Goal: Use online tool/utility: Use online tool/utility

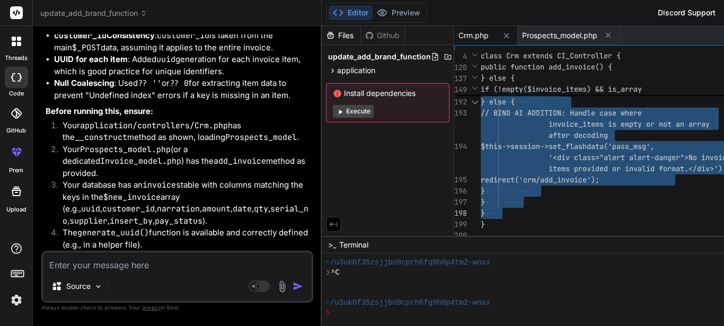
scroll to position [20, 0]
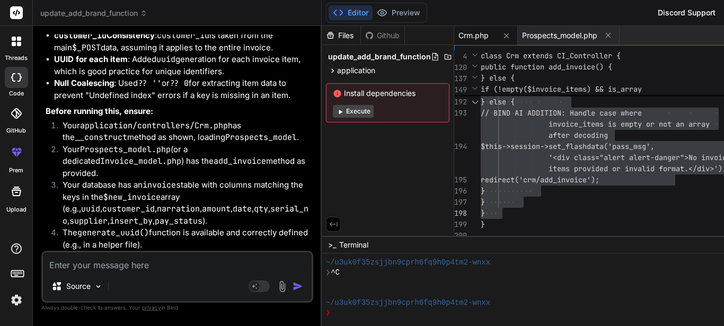
click at [96, 257] on textarea at bounding box center [177, 261] width 269 height 19
type textarea "a"
type textarea "x"
type textarea "ad"
type textarea "x"
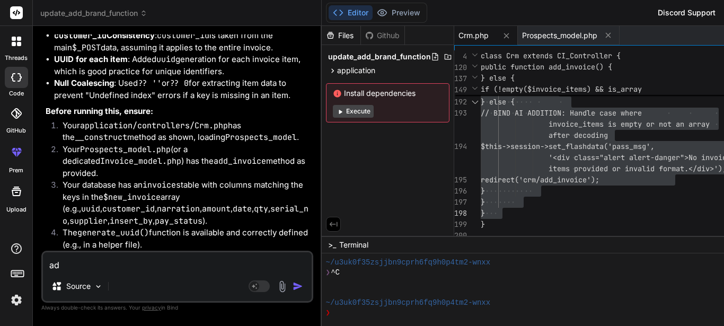
type textarea "add"
type textarea "x"
type textarea "add"
type textarea "x"
type textarea "add t"
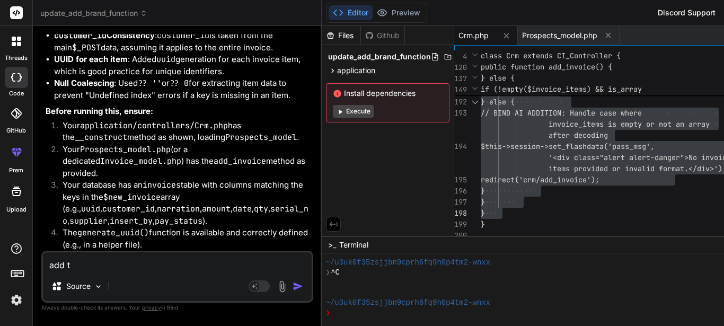
type textarea "x"
type textarea "add th"
type textarea "x"
type textarea "add thi"
type textarea "x"
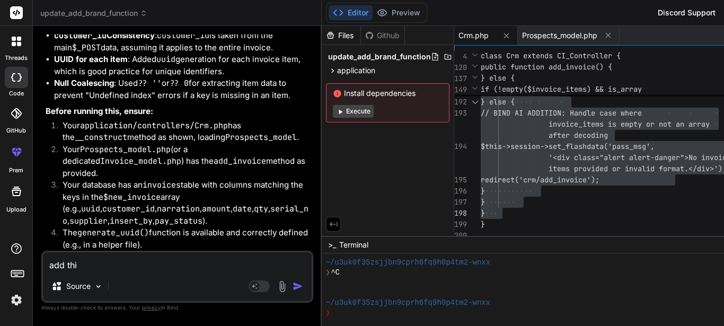
type textarea "add this"
type textarea "x"
type textarea "add this"
type textarea "x"
type textarea "add this t"
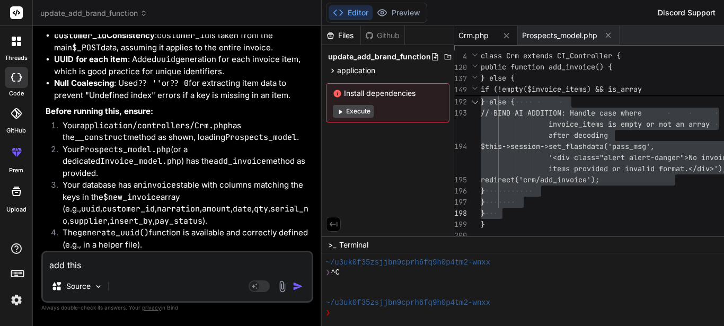
type textarea "x"
type textarea "add this to"
type textarea "x"
type textarea "add this to"
type textarea "x"
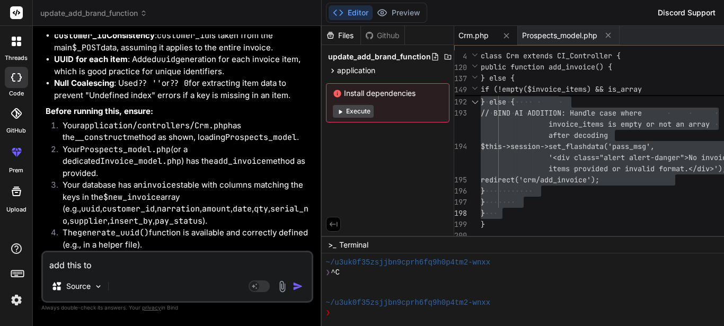
type textarea "add this to"
type textarea "x"
type textarea "add this t"
type textarea "x"
type textarea "add this"
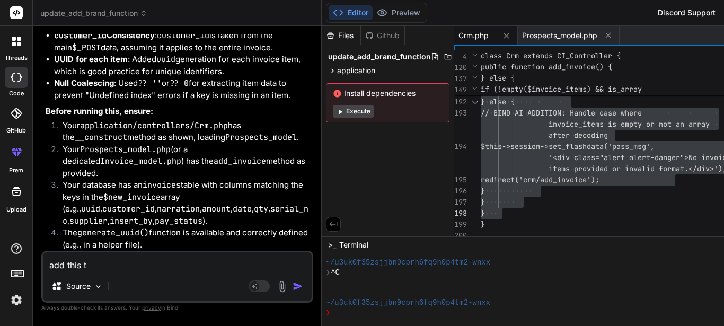
type textarea "x"
type textarea "add this"
type textarea "x"
type textarea "add this"
type textarea "x"
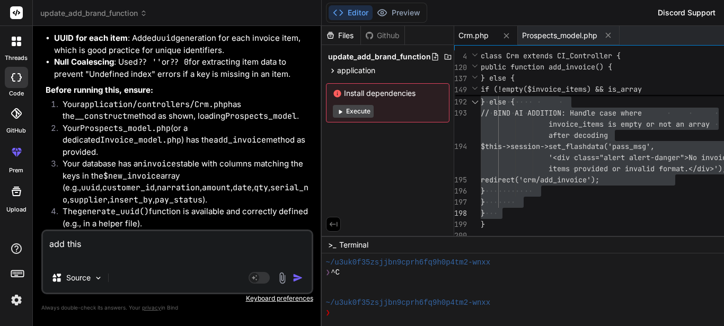
paste textarea "public function add_invoice() { $data['title'] = "List Invoices"; // $this->for…"
type textarea "add this public function add_invoice() { $data['title'] = "List Invoices"; // $…"
type textarea "x"
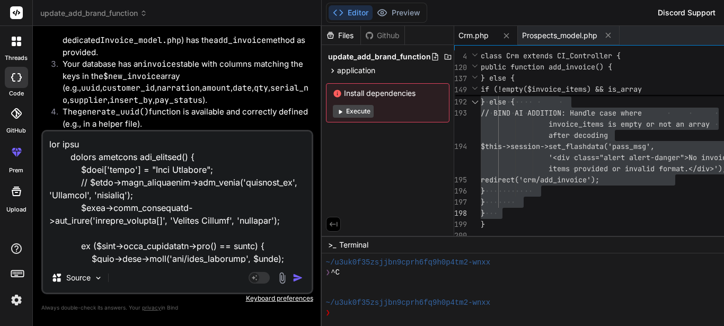
scroll to position [1184, 0]
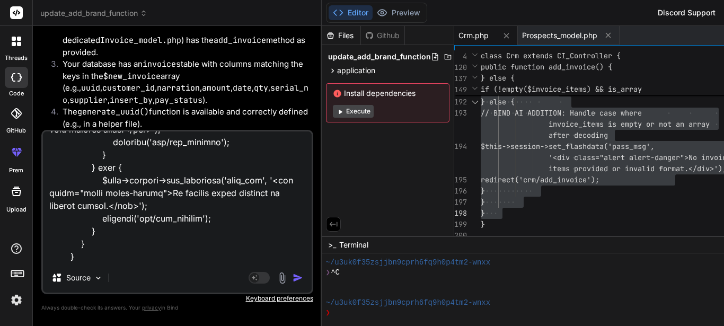
type textarea "add this public function add_invoice() { $data['title'] = "List Invoices"; // $…"
type textarea "x"
type textarea "add this public function add_invoice() { $data['title'] = "List Invoices"; // $…"
type textarea "x"
type textarea "add this public function add_invoice() { $data['title'] = "List Invoices"; // $…"
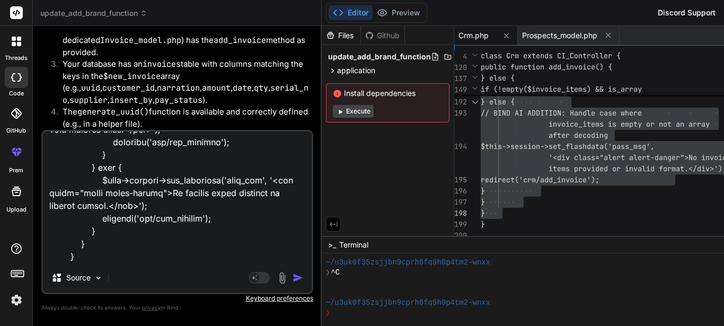
type textarea "x"
type textarea "add this public function add_invoice() { $data['title'] = "List Invoices"; // $…"
type textarea "x"
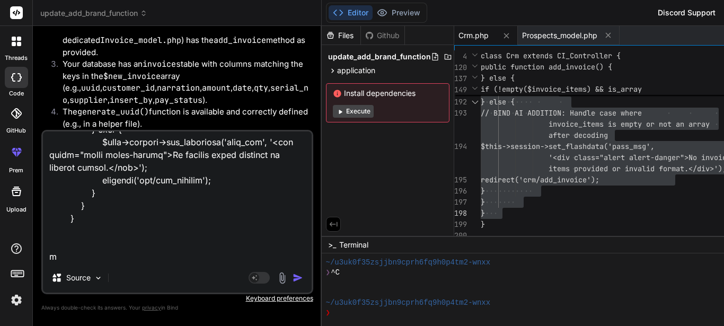
scroll to position [1222, 0]
type textarea "add this public function add_invoice() { $data['title'] = "List Invoices"; // $…"
type textarea "x"
type textarea "add this public function add_invoice() { $data['title'] = "List Invoices"; // $…"
type textarea "x"
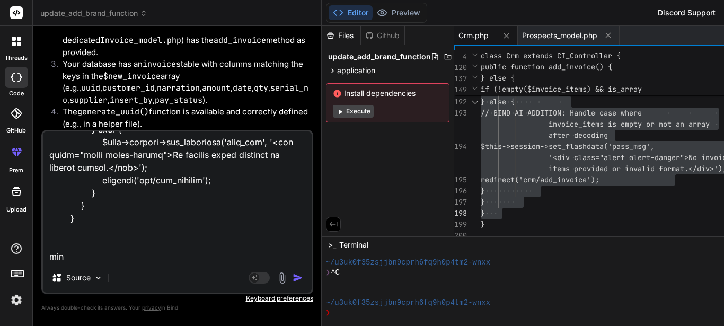
type textarea "add this public function add_invoice() { $data['title'] = "List Invoices"; // $…"
type textarea "x"
type textarea "add this public function add_invoice() { $data['title'] = "List Invoices"; // $…"
type textarea "x"
type textarea "add this public function add_invoice() { $data['title'] = "List Invoices"; // $…"
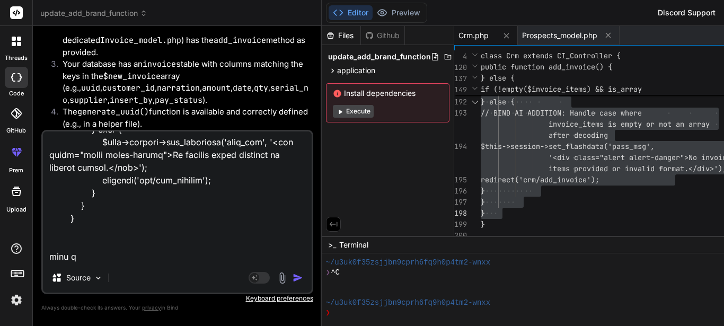
type textarea "x"
type textarea "add this public function add_invoice() { $data['title'] = "List Invoices"; // $…"
type textarea "x"
type textarea "add this public function add_invoice() { $data['title'] = "List Invoices"; // $…"
type textarea "x"
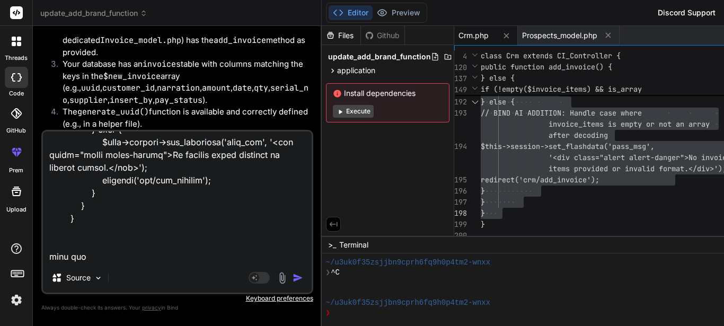
type textarea "add this public function add_invoice() { $data['title'] = "List Invoices"; // $…"
type textarea "x"
paste textarea "public function list_invoices() { $data['title'] = "List Invoices"; $this->load…"
type textarea "add this public function add_invoice() { $data['title'] = "List Invoices"; // $…"
type textarea "x"
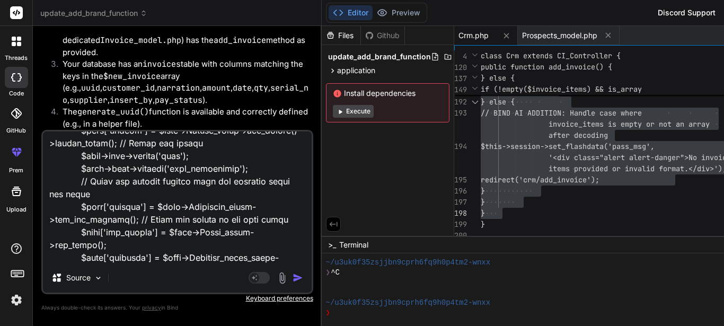
scroll to position [1731, 0]
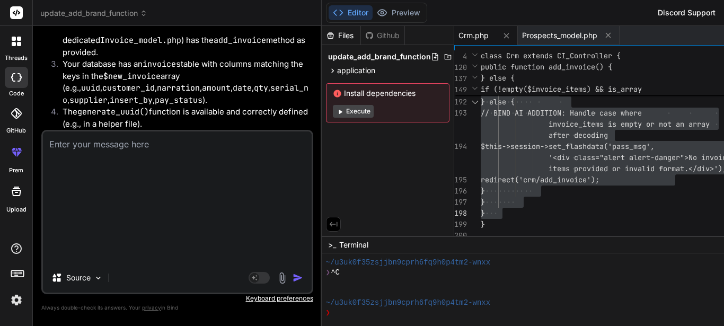
type textarea "x"
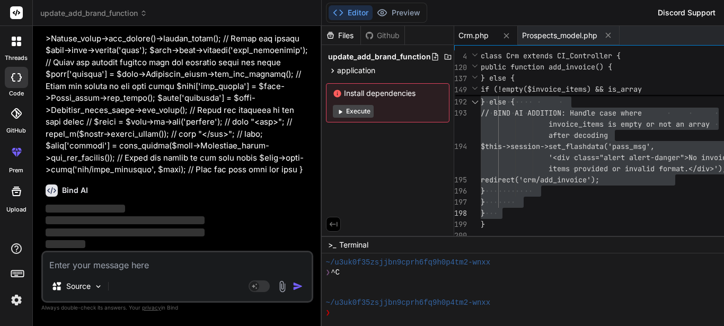
scroll to position [9733, 0]
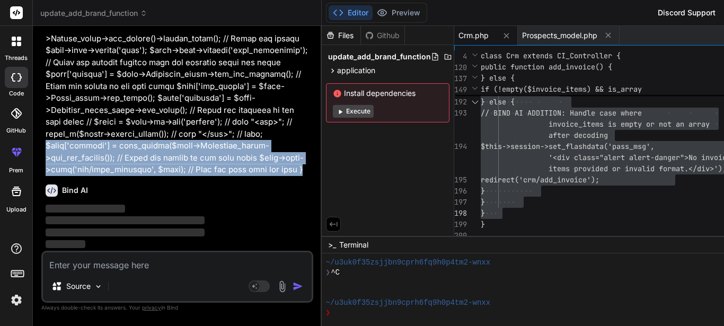
drag, startPoint x: 84, startPoint y: 172, endPoint x: 39, endPoint y: 120, distance: 68.8
click at [39, 120] on div "Bind AI Web Search Created with Pixso. Code Generator You what about this model…" at bounding box center [177, 176] width 289 height 300
click at [45, 144] on div "You what about this model Inventory_items_models->add_inventory_items Bind AI Y…" at bounding box center [178, 142] width 270 height 216
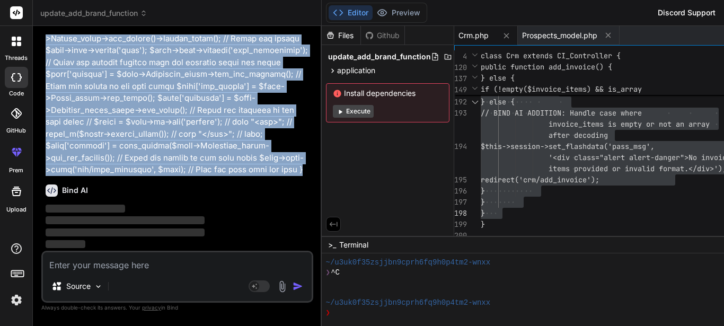
copy p "add this public function add_invoice() { $data['title'] = "List Invoices"; // $…"
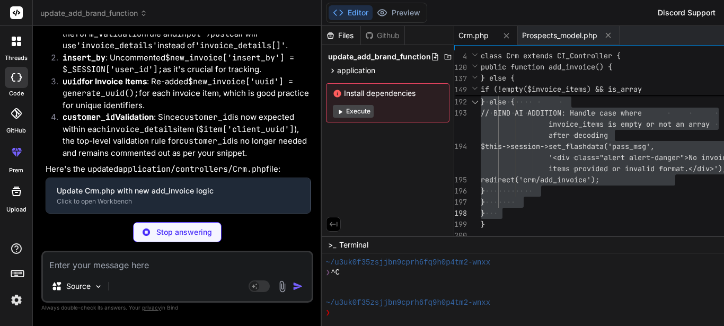
type textarea "x"
type textarea "}"
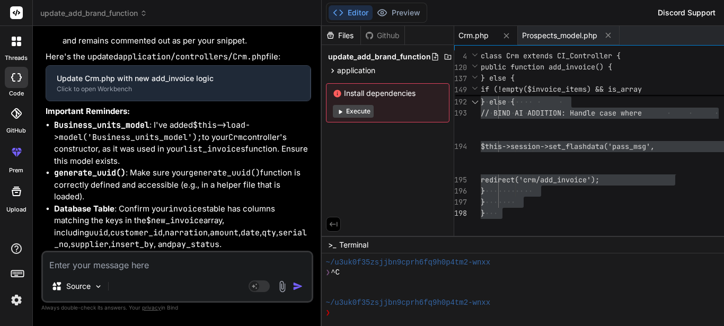
type textarea "x"
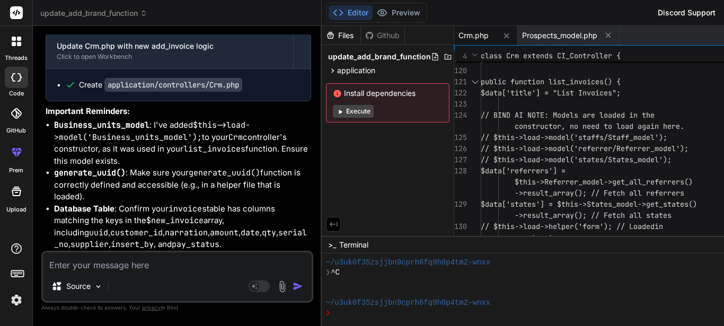
scroll to position [0, 0]
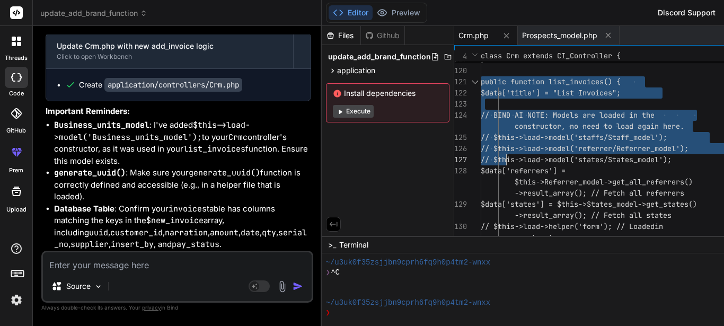
drag, startPoint x: 423, startPoint y: 91, endPoint x: 448, endPoint y: 160, distance: 73.5
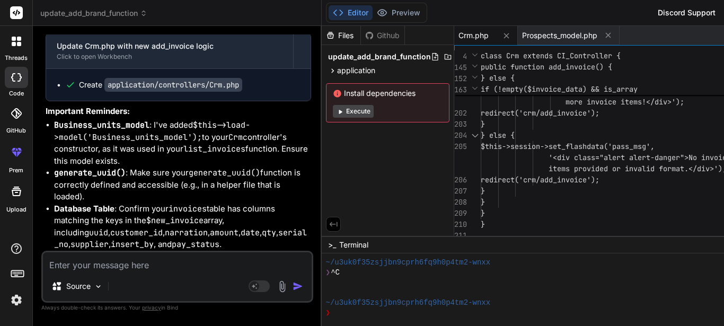
type textarea "redirect('crm/add_invoice'); } } else { $this->session->set_flashdata('pass_msg…"
